Goal: Task Accomplishment & Management: Manage account settings

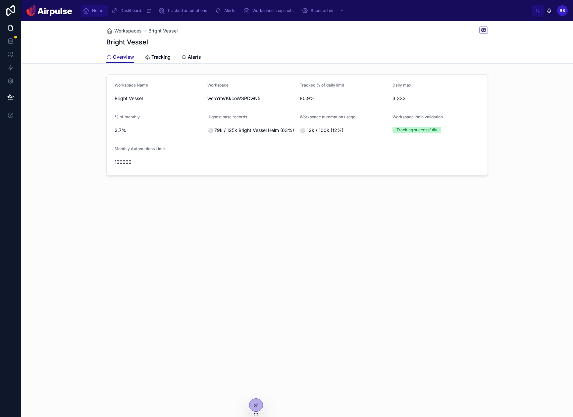
click at [93, 10] on span "Home" at bounding box center [97, 10] width 11 height 5
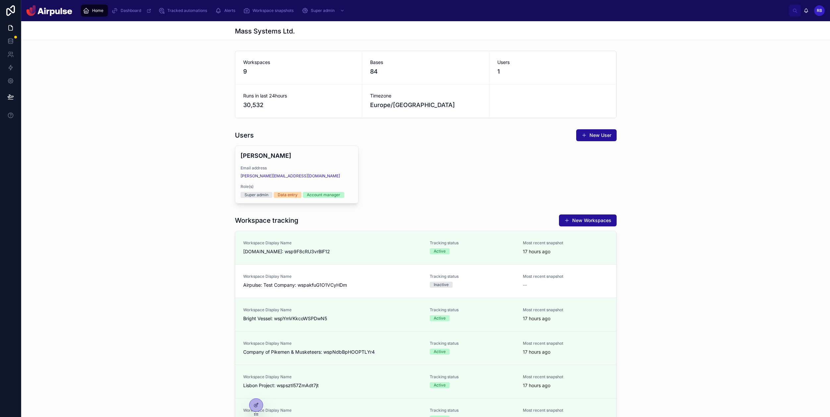
click at [573, 117] on div "Workspaces 9 Bases 84 Users 1 Runs in last 24hours 30,532 Timezone [GEOGRAPHIC_…" at bounding box center [425, 84] width 809 height 73
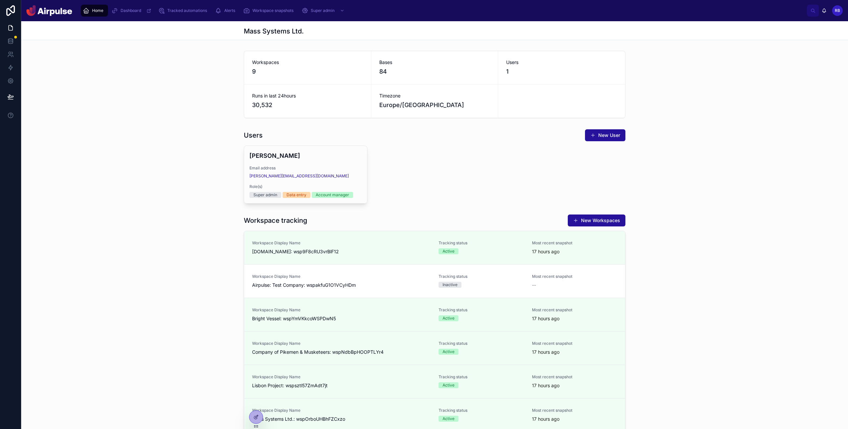
click at [573, 114] on div "Workspaces 9 Bases 84 Users 1 Runs in last 24hours 30,532 Timezone [GEOGRAPHIC_…" at bounding box center [434, 84] width 827 height 73
click at [164, 125] on div "Workspaces 9 Bases 84 Users 1 Runs in last 24hours 30,533 Timezone [GEOGRAPHIC_…" at bounding box center [434, 301] width 827 height 507
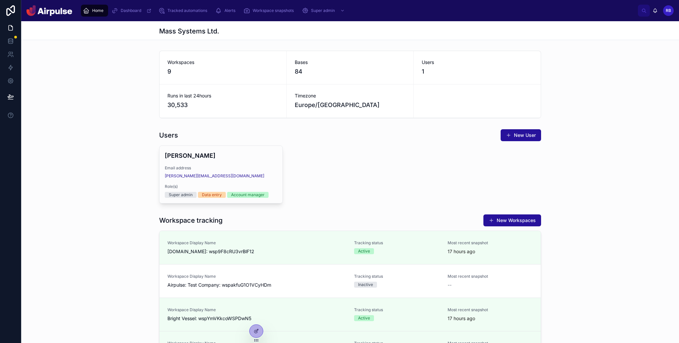
click at [573, 92] on div "Workspaces 9 Bases 84 Users 1 Runs in last 24hours 30,533 Timezone [GEOGRAPHIC_…" at bounding box center [350, 84] width 658 height 73
drag, startPoint x: 618, startPoint y: 211, endPoint x: 619, endPoint y: 215, distance: 3.9
click at [516, 133] on button "New User" at bounding box center [520, 135] width 40 height 12
click at [573, 150] on div "Users New User [PERSON_NAME] Email address [PERSON_NAME][EMAIL_ADDRESS][DOMAIN_…" at bounding box center [350, 166] width 658 height 80
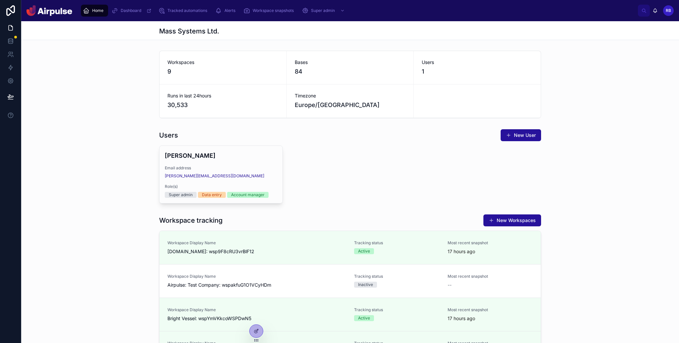
click at [573, 203] on div "Users New User [PERSON_NAME] Email address [PERSON_NAME][EMAIL_ADDRESS][DOMAIN_…" at bounding box center [350, 166] width 658 height 80
click at [573, 110] on div "Workspaces 9 Bases 84 Users 1 Runs in last 24hours 30,533 Timezone [GEOGRAPHIC_…" at bounding box center [350, 84] width 658 height 73
click at [573, 130] on div "Users New User [PERSON_NAME] Email address [PERSON_NAME][EMAIL_ADDRESS][DOMAIN_…" at bounding box center [350, 166] width 658 height 80
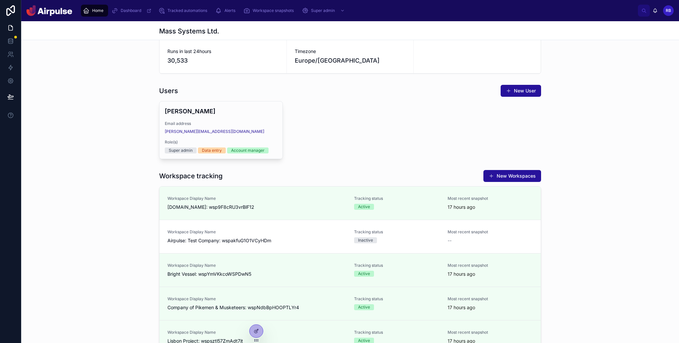
scroll to position [109, 0]
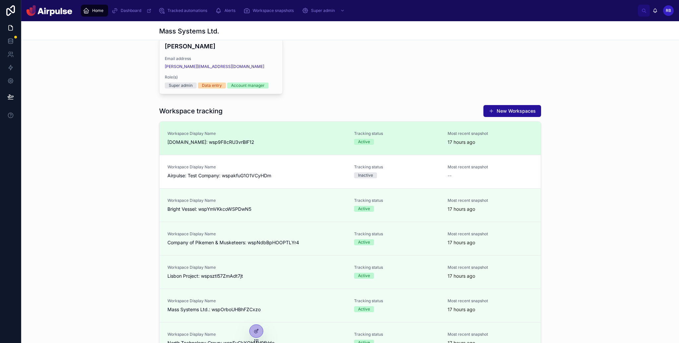
click at [287, 129] on link "Workspace Display Name [DOMAIN_NAME]: wsp9F8cRU3vrBlF12 Tracking status Active …" at bounding box center [349, 138] width 381 height 33
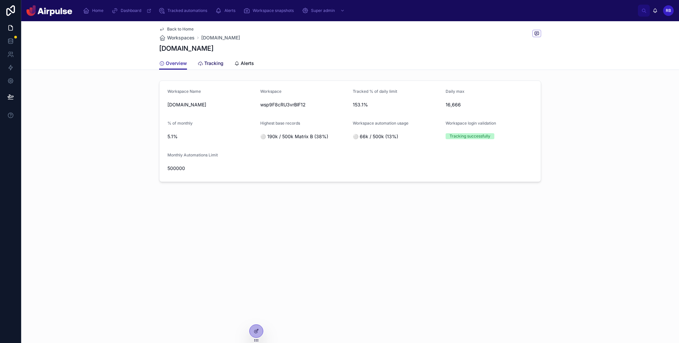
click at [205, 61] on span "Tracking" at bounding box center [213, 63] width 19 height 7
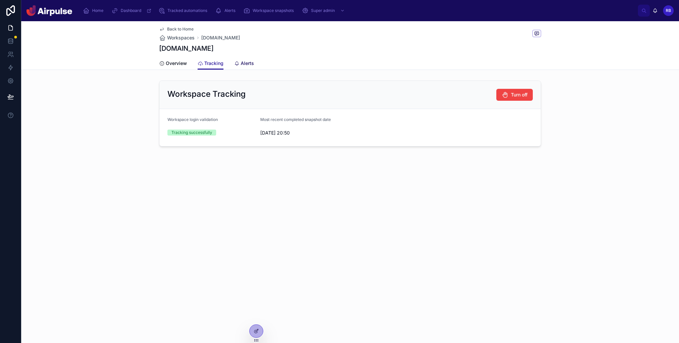
click at [244, 62] on span "Alerts" at bounding box center [247, 63] width 13 height 7
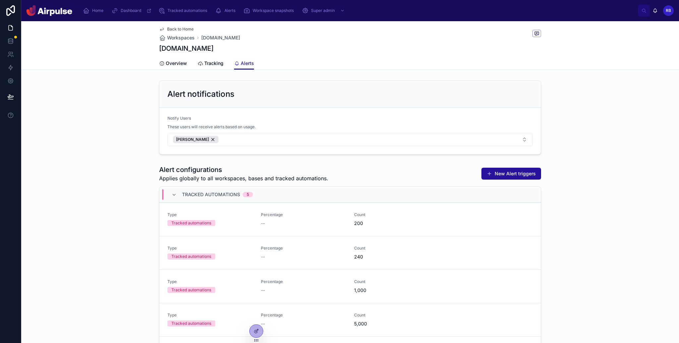
click at [573, 134] on div "Alert notifications Notify Users These users will receive alerts based on usage…" at bounding box center [350, 117] width 658 height 79
click at [573, 139] on div "Alert notifications Notify Users These users will receive alerts based on usage…" at bounding box center [350, 117] width 658 height 79
click at [522, 220] on span "Delete alert" at bounding box center [523, 219] width 22 height 5
click at [573, 241] on div "Alert configurations Applies globally to all workspaces, bases and tracked auto…" at bounding box center [350, 303] width 658 height 284
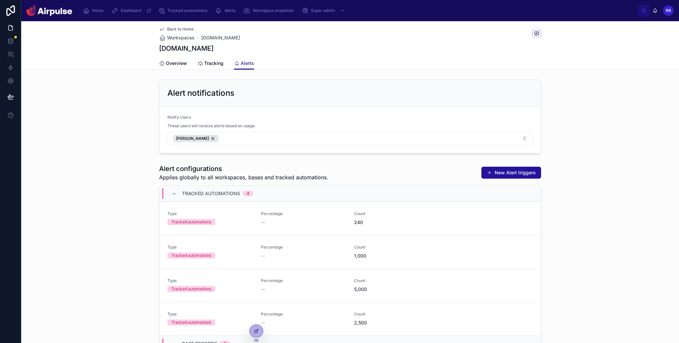
click at [0, 0] on span "Delete alert" at bounding box center [0, 0] width 0 height 0
click at [573, 210] on div "Alert configurations Applies globally to all workspaces, bases and tracked auto…" at bounding box center [350, 303] width 658 height 284
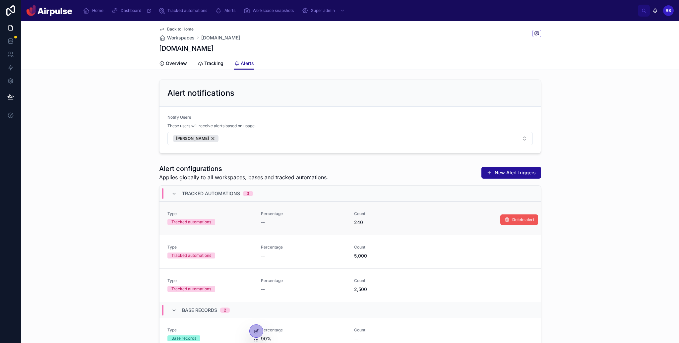
click at [517, 219] on span "Delete alert" at bounding box center [523, 219] width 22 height 5
click at [573, 203] on div "Alert configurations Applies globally to all workspaces, bases and tracked auto…" at bounding box center [350, 303] width 658 height 284
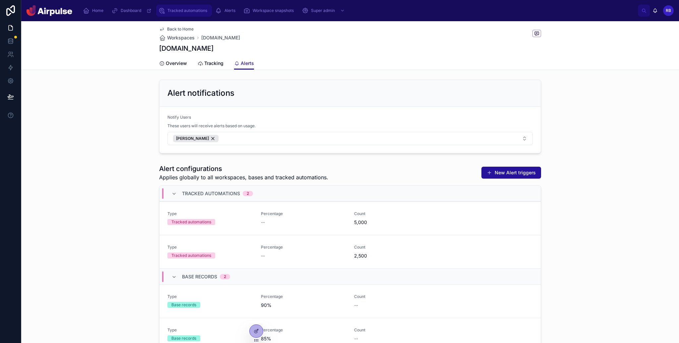
click at [183, 8] on span "Tracked automations" at bounding box center [187, 10] width 40 height 5
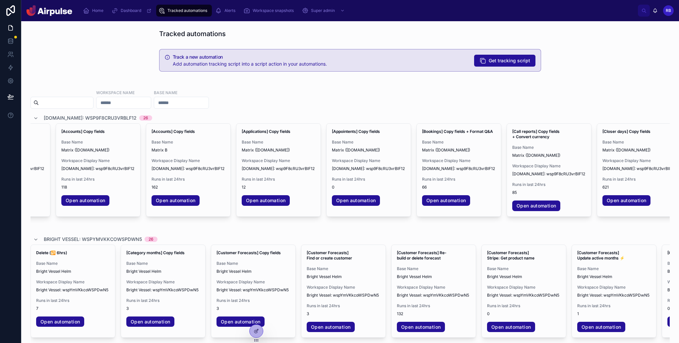
scroll to position [0, 520]
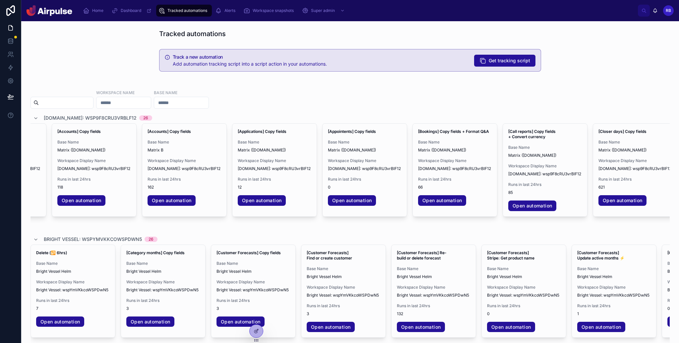
click at [146, 104] on input "text" at bounding box center [123, 102] width 54 height 9
type input "******"
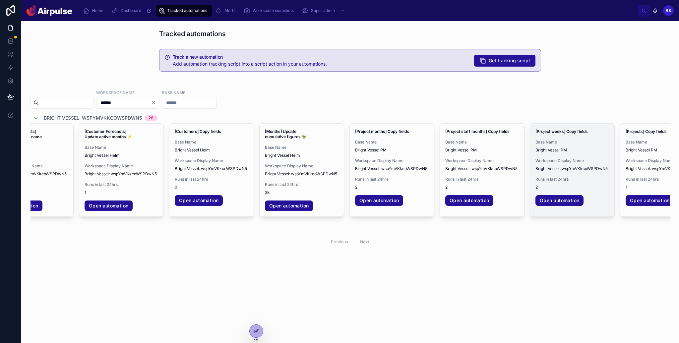
scroll to position [0, 583]
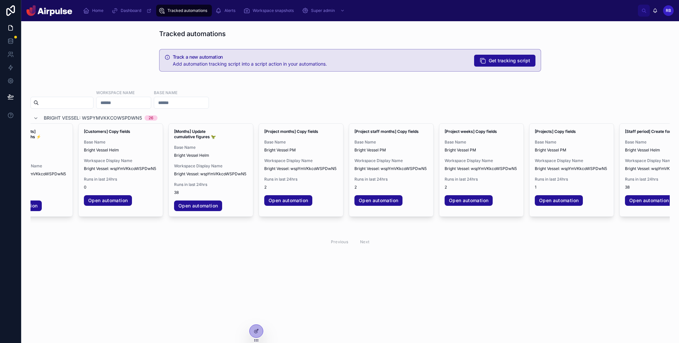
click at [379, 102] on div "Workspace name Base name" at bounding box center [349, 98] width 639 height 19
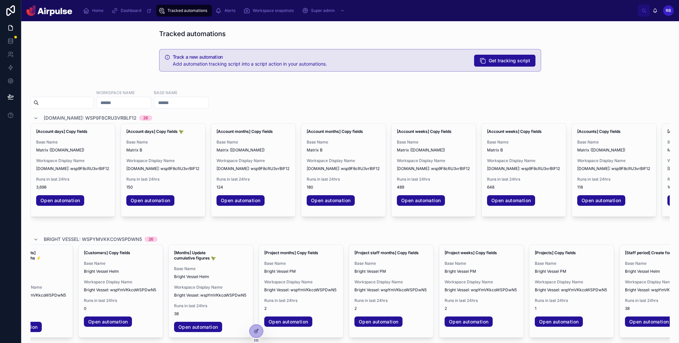
click at [369, 99] on div "Workspace name Base name" at bounding box center [349, 98] width 639 height 19
click at [334, 99] on div "Workspace name Base name" at bounding box center [349, 98] width 639 height 19
click at [416, 93] on div "Workspace name Base name" at bounding box center [349, 98] width 639 height 19
click at [415, 94] on div "Workspace name Base name" at bounding box center [349, 98] width 639 height 19
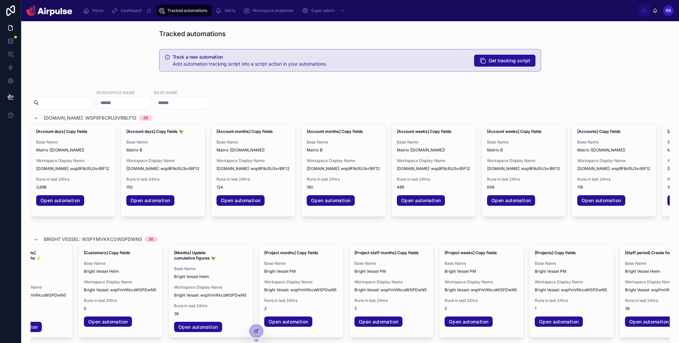
click at [416, 95] on div "Workspace name Base name" at bounding box center [349, 98] width 639 height 19
click at [417, 96] on div "Workspace name Base name" at bounding box center [349, 98] width 639 height 19
click at [418, 89] on div "Workspace name Base name" at bounding box center [349, 98] width 639 height 19
click at [226, 11] on span "Alerts" at bounding box center [229, 10] width 11 height 5
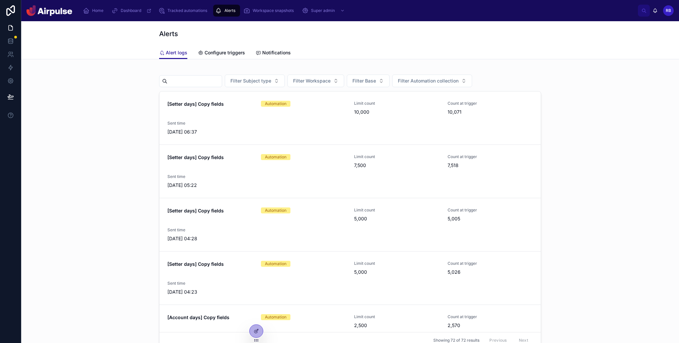
click at [564, 63] on div "Filter Subject type Filter Workspace Filter Base Filter Automation collection […" at bounding box center [350, 226] width 658 height 334
click at [573, 76] on div "Filter Subject type Filter Workspace Filter Base Filter Automation collection […" at bounding box center [350, 208] width 647 height 286
click at [573, 126] on div "Filter Subject type Filter Workspace Filter Base Filter Automation collection […" at bounding box center [350, 208] width 647 height 286
click at [219, 52] on span "Configure triggers" at bounding box center [224, 52] width 40 height 7
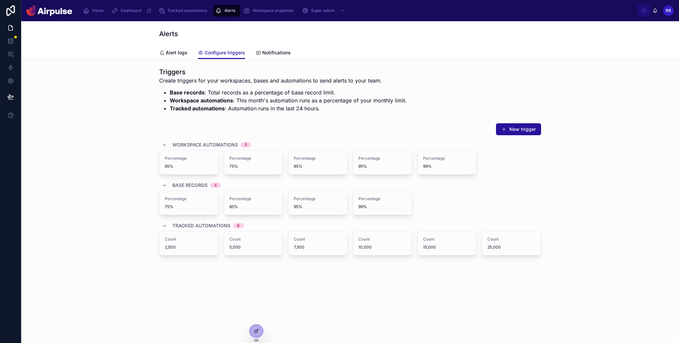
click at [573, 104] on div "Triggers Create triggers for your workspaces, bases and automations to send ale…" at bounding box center [350, 90] width 647 height 50
click at [404, 98] on li "Workspace automations : This month's automation runs as a percentage of your mo…" at bounding box center [288, 100] width 237 height 8
click at [396, 118] on div "Triggers Create triggers for your workspaces, bases and automations to send ale…" at bounding box center [350, 179] width 658 height 241
click at [460, 287] on div "Triggers Create triggers for your workspaces, bases and automations to send ale…" at bounding box center [350, 179] width 658 height 241
click at [167, 162] on div "Percentage 65%" at bounding box center [189, 162] width 48 height 13
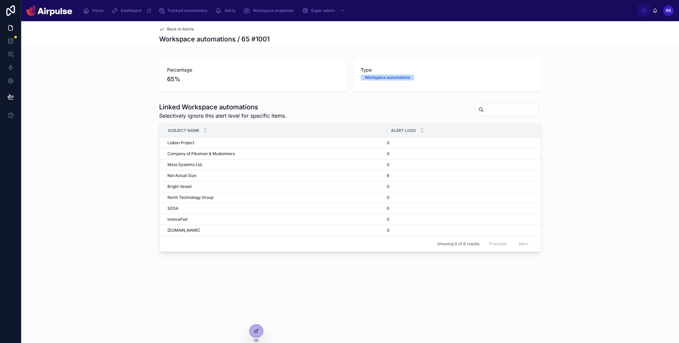
click at [553, 131] on div "Linked Workspace automations Selectively ignore this alert level for specific i…" at bounding box center [350, 177] width 658 height 155
click at [573, 178] on div "Linked Workspace automations Selectively ignore this alert level for specific i…" at bounding box center [350, 177] width 658 height 155
click at [527, 163] on button "Ignore" at bounding box center [523, 159] width 29 height 11
click at [573, 163] on div "Linked Workspace automations Selectively ignore this alert level for specific i…" at bounding box center [350, 177] width 658 height 155
click at [524, 160] on span "Unignore" at bounding box center [525, 159] width 17 height 5
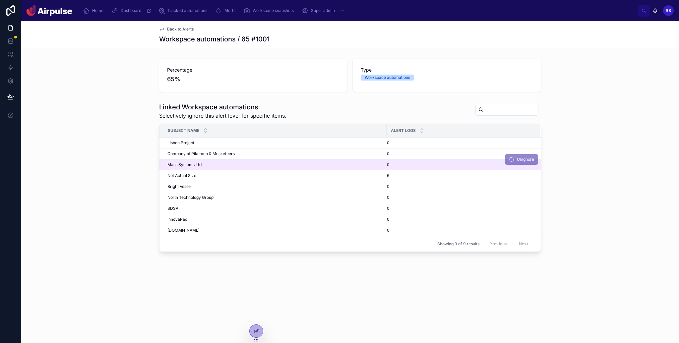
click at [573, 167] on div "Linked Workspace automations Selectively ignore this alert level for specific i…" at bounding box center [350, 177] width 658 height 155
click at [188, 30] on span "Back to Alerts" at bounding box center [180, 29] width 27 height 5
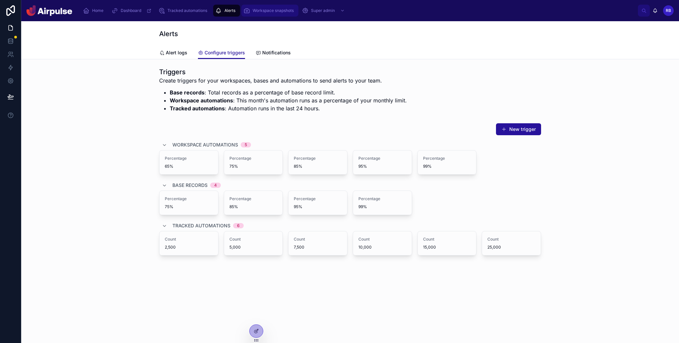
click at [268, 11] on span "Workspace snapshots" at bounding box center [273, 10] width 41 height 5
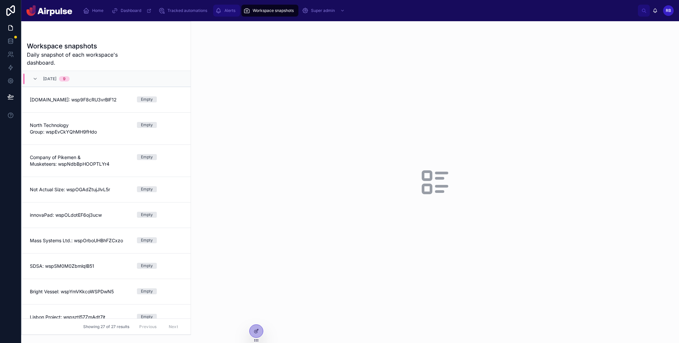
click at [220, 15] on div "Alerts" at bounding box center [226, 10] width 23 height 11
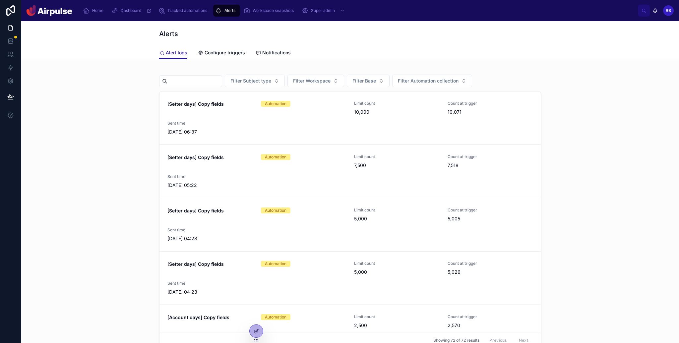
click at [562, 69] on div "Filter Subject type Filter Workspace Filter Base Filter Automation collection […" at bounding box center [350, 208] width 647 height 286
drag, startPoint x: 620, startPoint y: 84, endPoint x: 613, endPoint y: 81, distance: 7.8
click at [573, 84] on div "Filter Subject type Filter Workspace Filter Base Filter Automation collection […" at bounding box center [350, 208] width 647 height 286
click at [270, 51] on span "Notifications" at bounding box center [276, 52] width 29 height 7
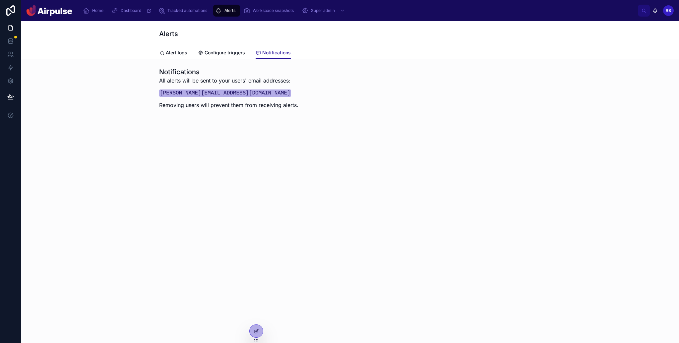
click at [311, 123] on div "Notifications All alerts will be sent to your users' email addresses: [PERSON_N…" at bounding box center [350, 108] width 658 height 99
click at [309, 124] on div "Notifications All alerts will be sent to your users' email addresses: [PERSON_N…" at bounding box center [350, 108] width 658 height 99
click at [207, 53] on span "Configure triggers" at bounding box center [224, 52] width 40 height 7
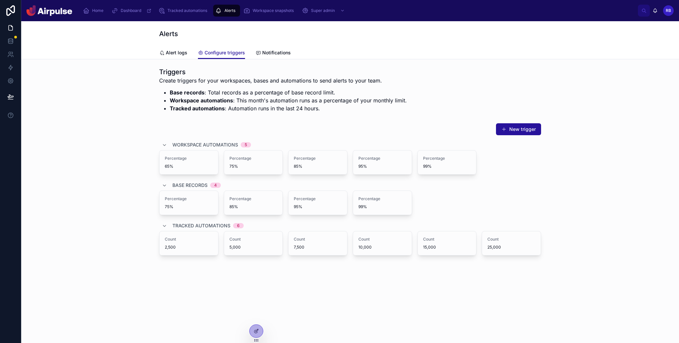
click at [107, 74] on div "Triggers Create triggers for your workspaces, bases and automations to send ale…" at bounding box center [350, 90] width 647 height 50
click at [128, 11] on span "Dashboard" at bounding box center [131, 10] width 21 height 5
